Goal: Find specific page/section: Locate a particular part of the current website

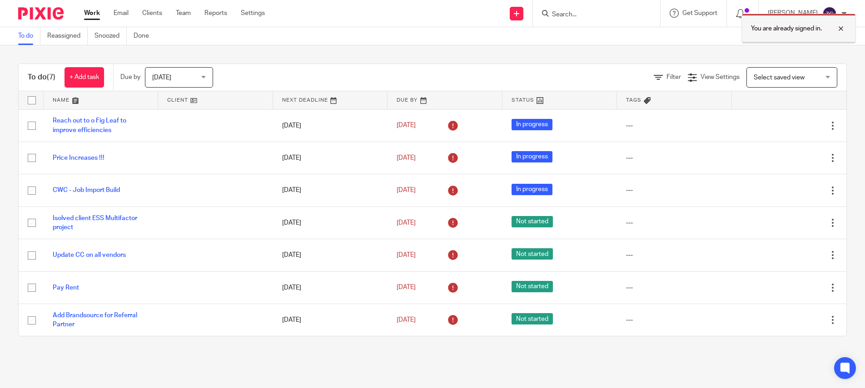
click at [840, 29] on div at bounding box center [833, 28] width 25 height 11
click at [588, 11] on input "Search" at bounding box center [592, 15] width 82 height 8
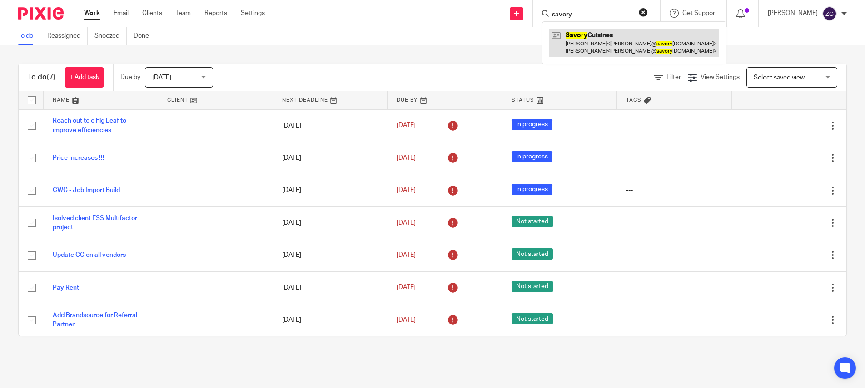
type input "savory"
click at [592, 45] on link at bounding box center [634, 43] width 170 height 28
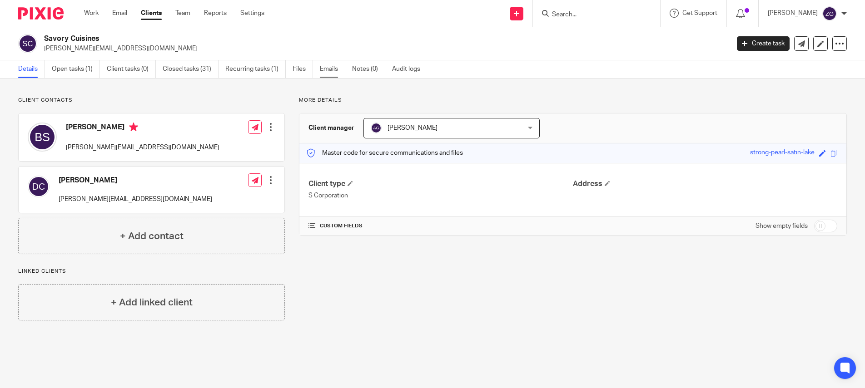
click at [327, 66] on link "Emails" at bounding box center [332, 69] width 25 height 18
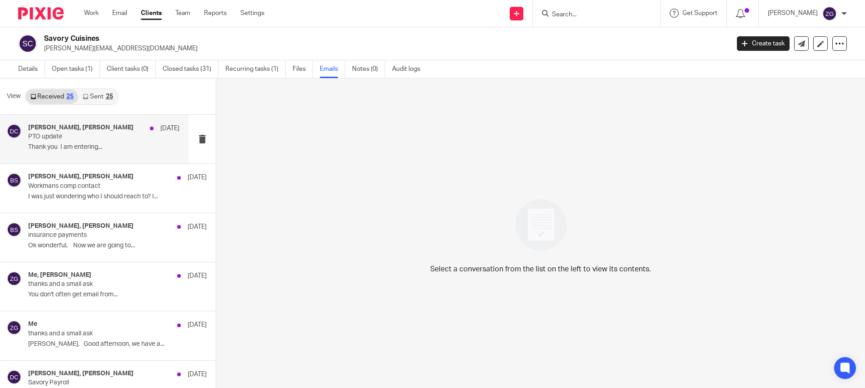
click at [70, 137] on p "PTO update" at bounding box center [88, 137] width 121 height 8
